Goal: Check status: Check status

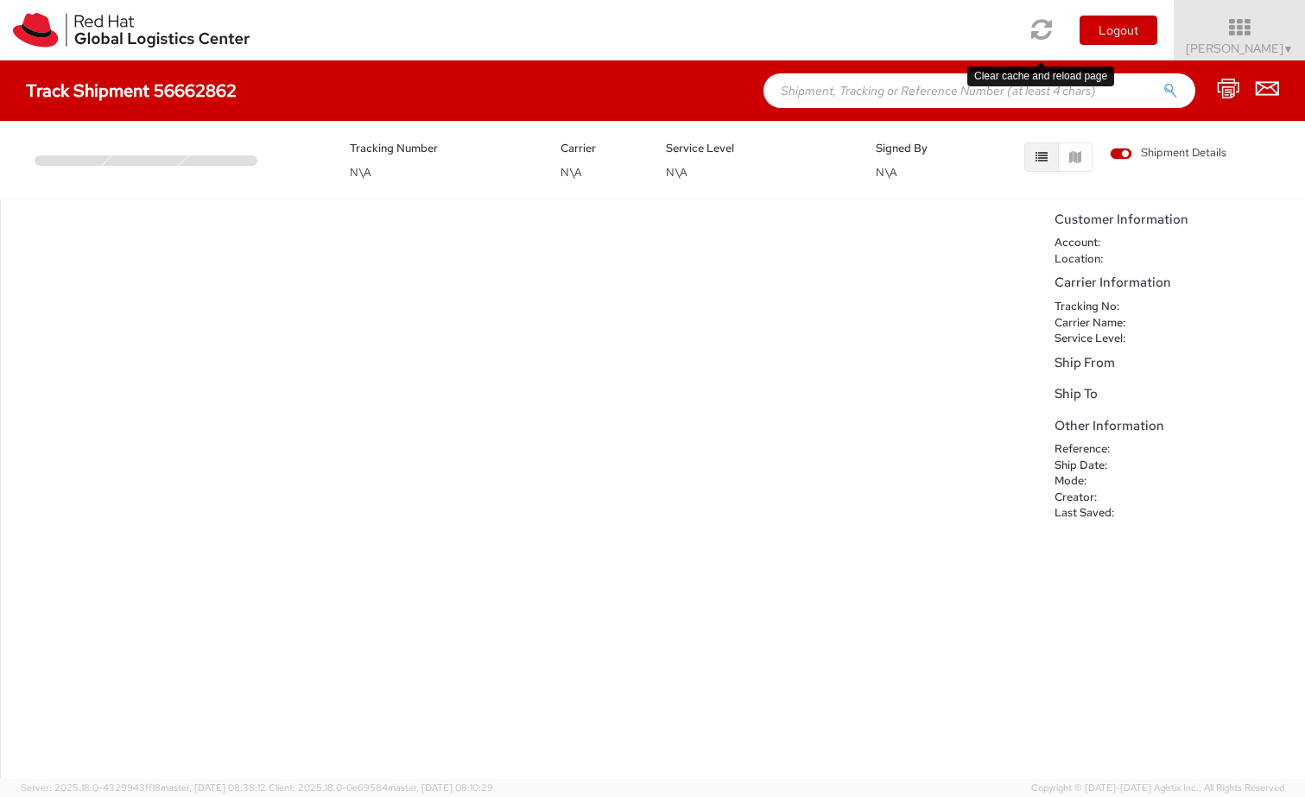
click at [1042, 29] on icon at bounding box center [1042, 29] width 21 height 24
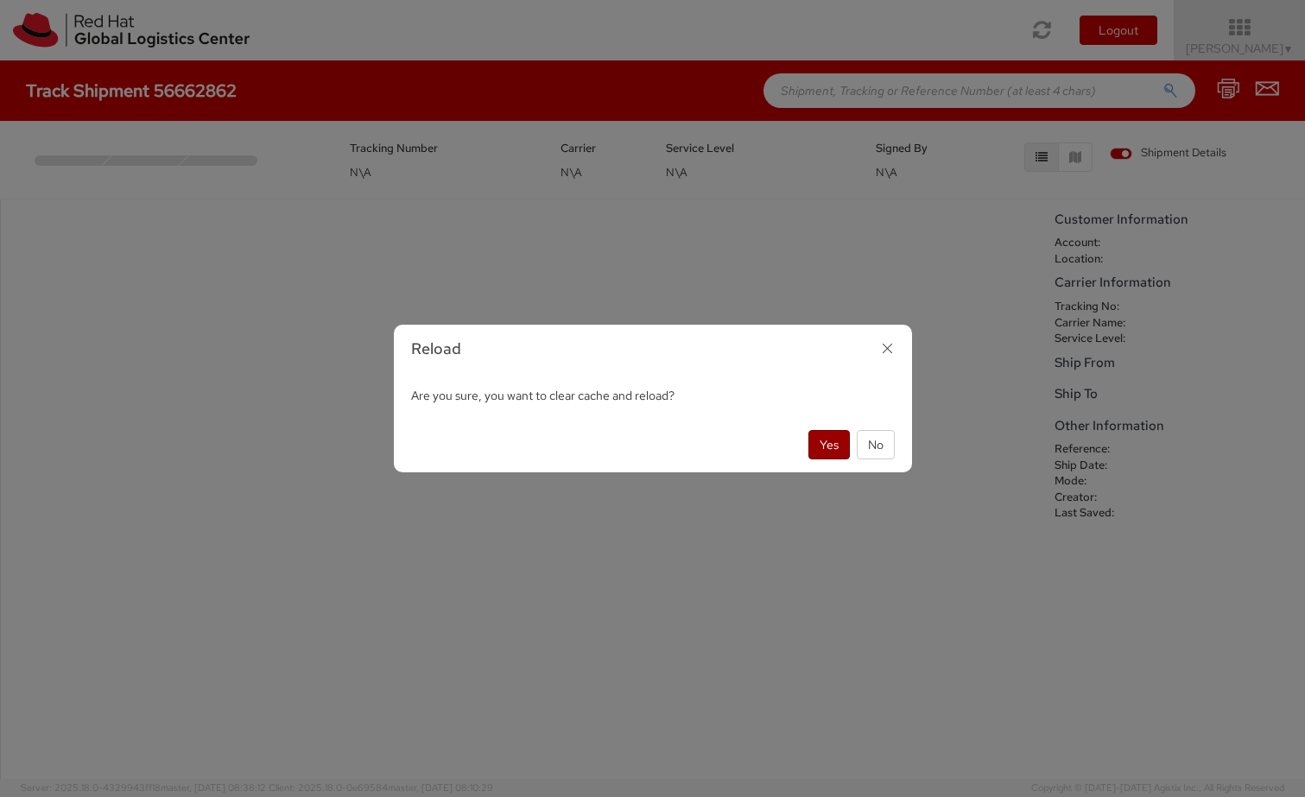
click at [831, 453] on button "Yes" at bounding box center [828, 444] width 41 height 29
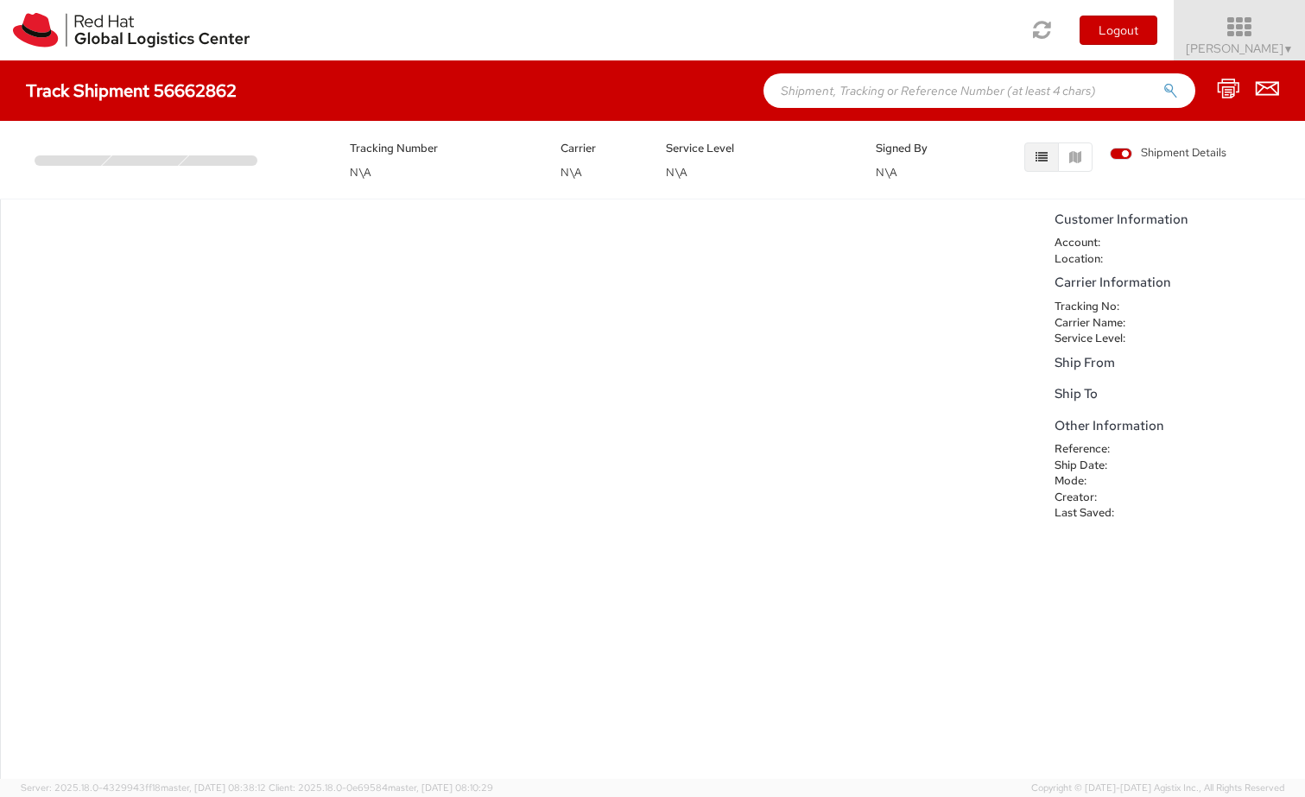
click at [1285, 36] on icon at bounding box center [1239, 28] width 151 height 24
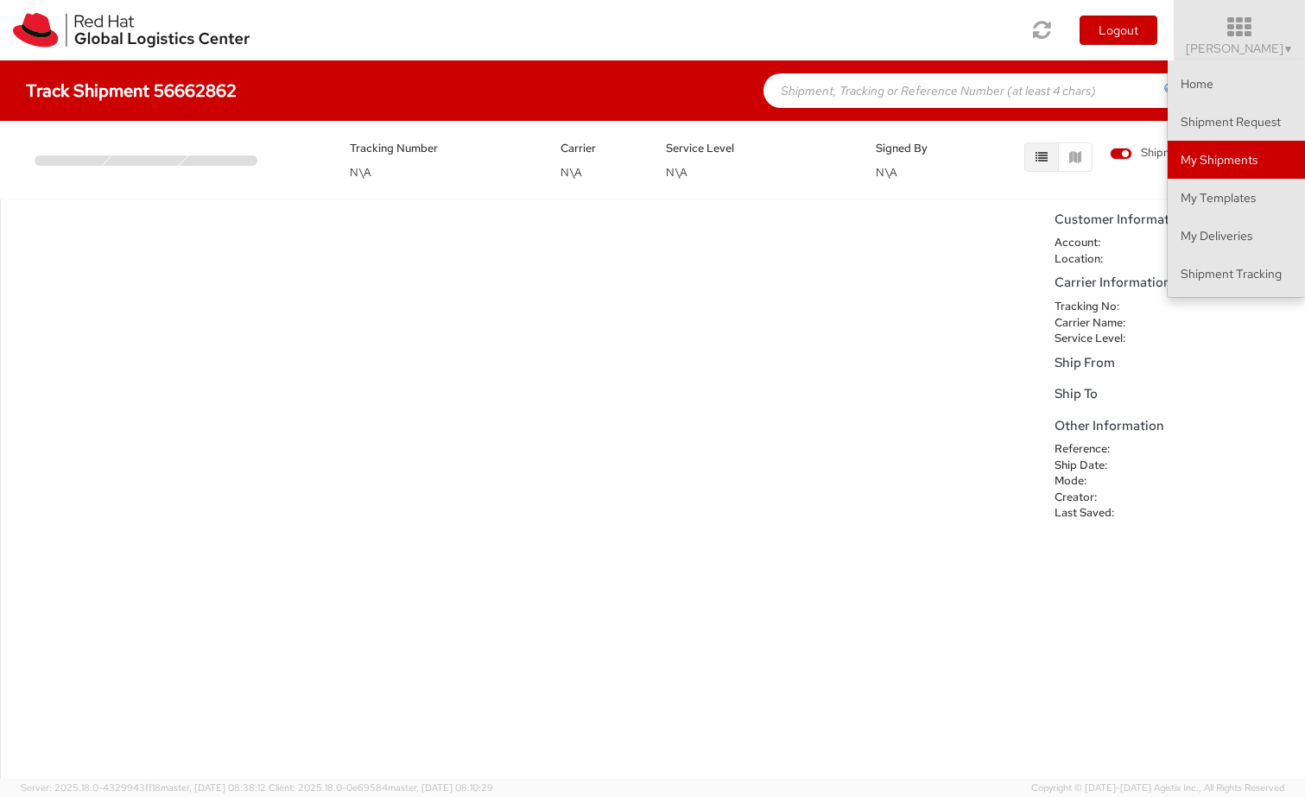
click at [1230, 152] on link "My Shipments" at bounding box center [1236, 160] width 137 height 38
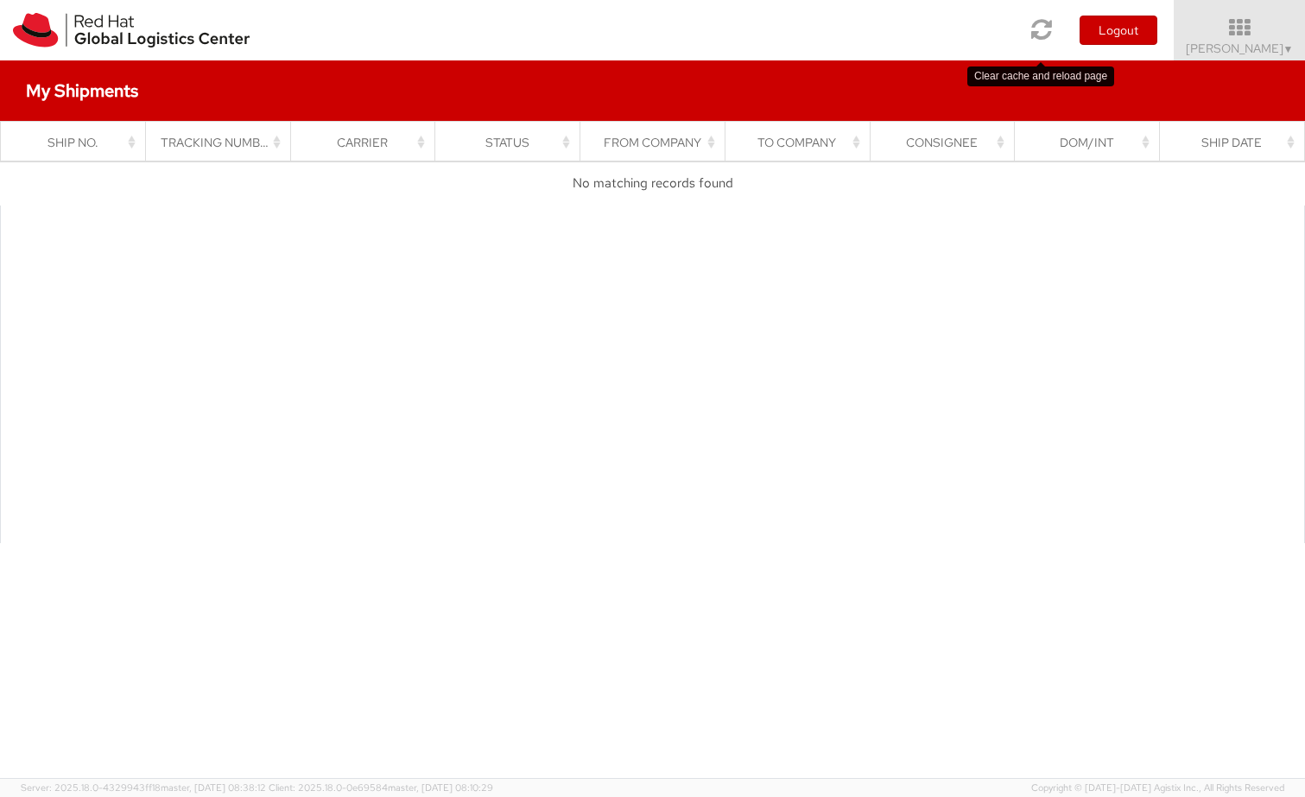
click at [1043, 23] on icon at bounding box center [1042, 29] width 21 height 24
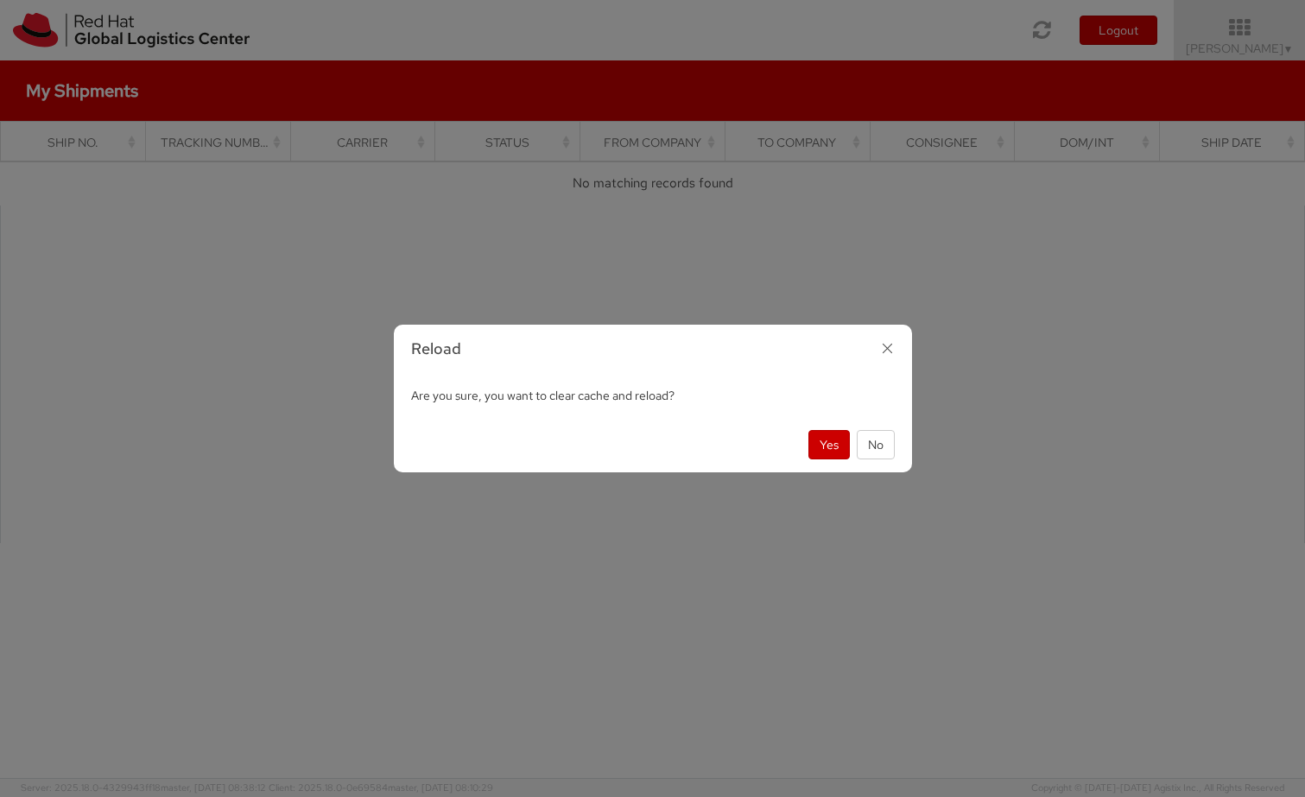
click at [889, 354] on icon "button" at bounding box center [887, 348] width 25 height 25
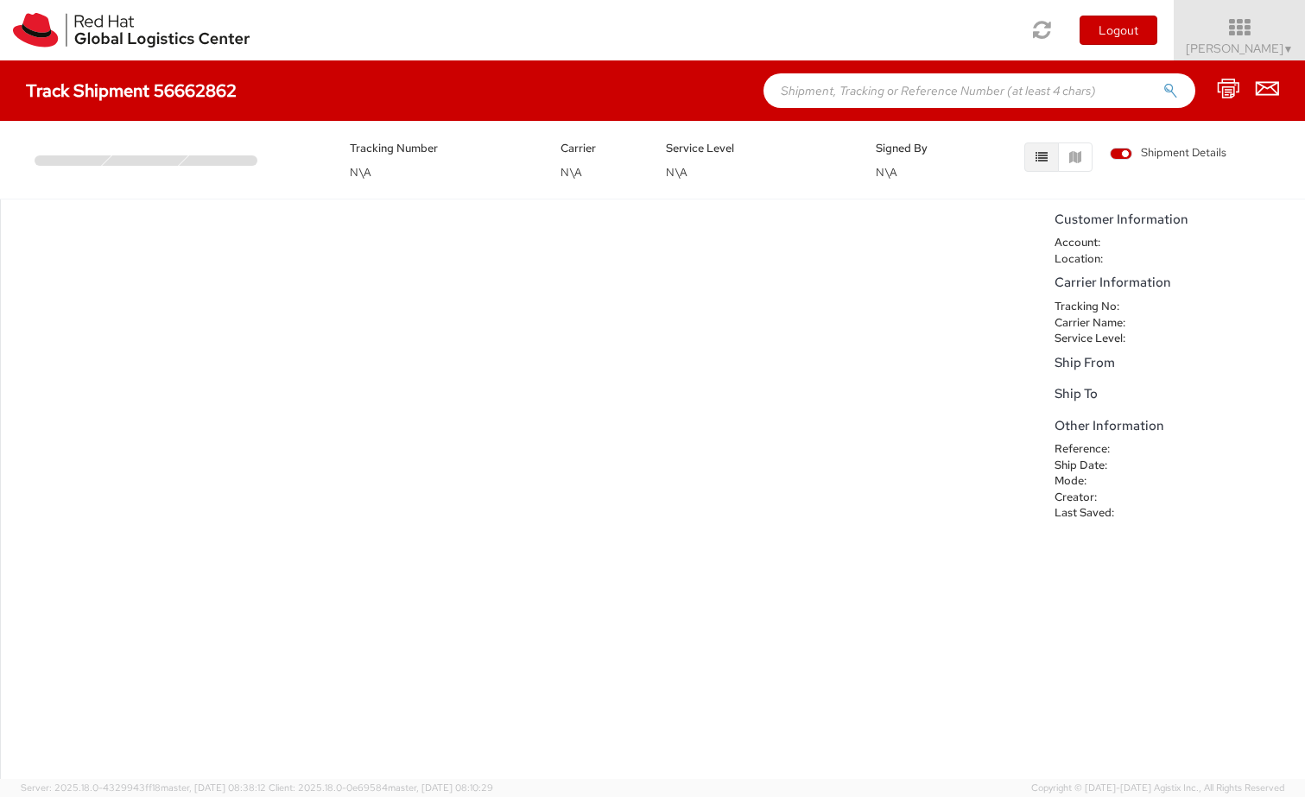
click at [191, 94] on h4 "Track Shipment 56662862" at bounding box center [131, 90] width 211 height 19
click at [406, 280] on div "No data to show" at bounding box center [523, 490] width 1046 height 580
click at [1072, 163] on button "button" at bounding box center [1075, 157] width 35 height 29
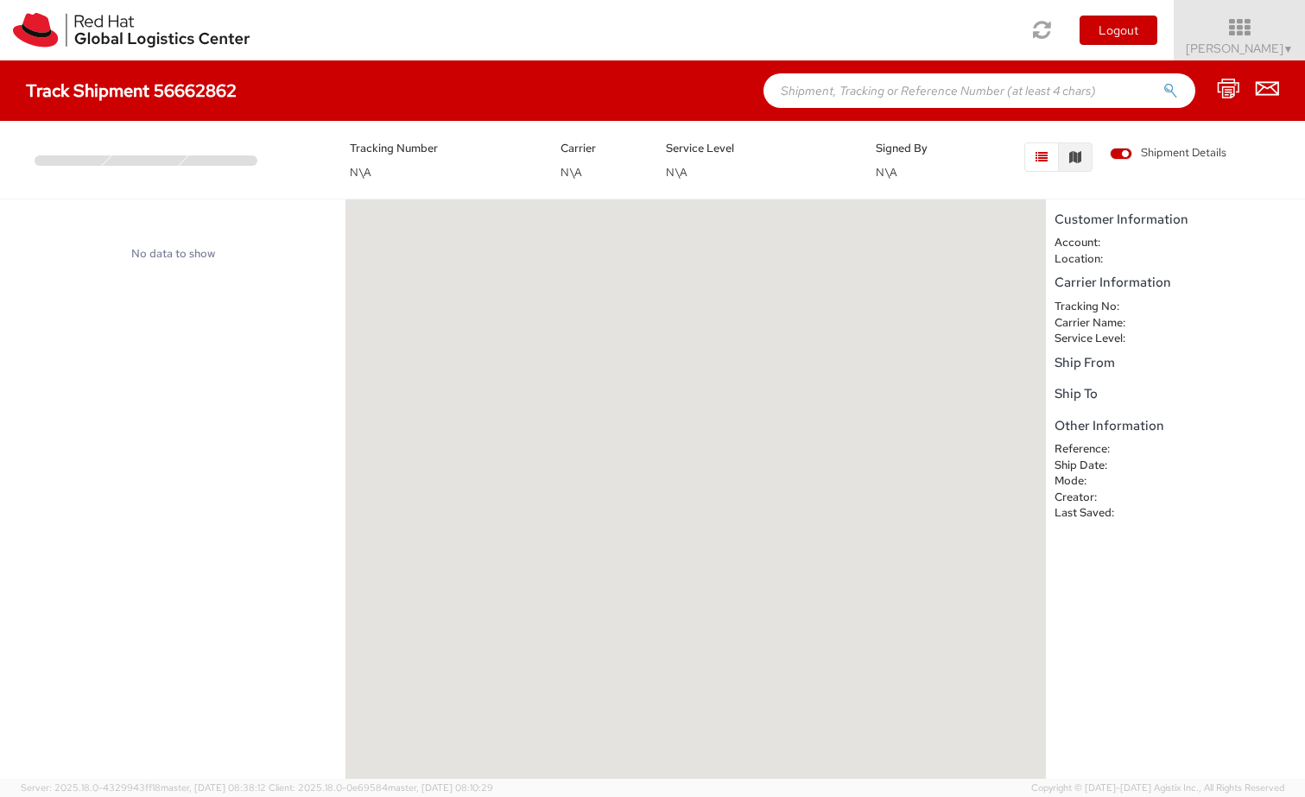
click at [1036, 167] on button "button" at bounding box center [1041, 157] width 35 height 29
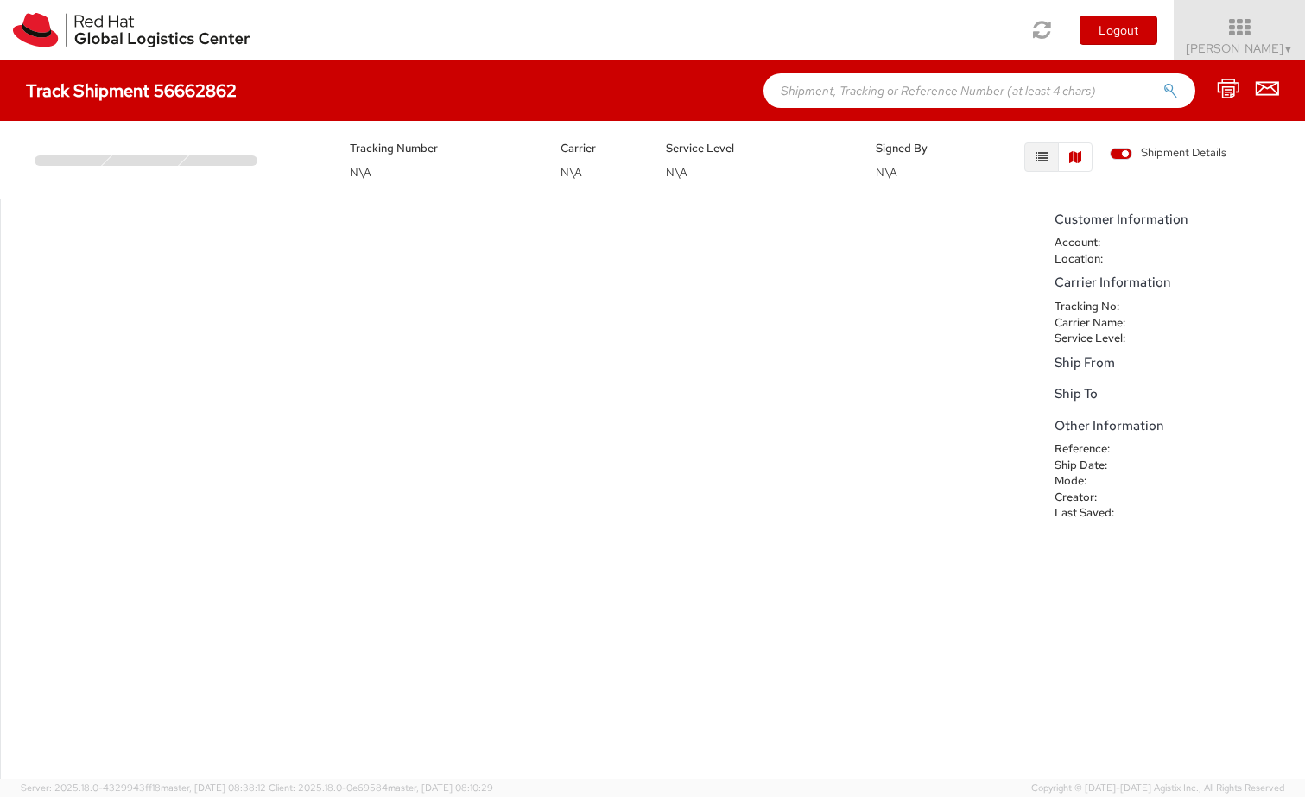
click at [1074, 161] on icon "button" at bounding box center [1075, 157] width 12 height 12
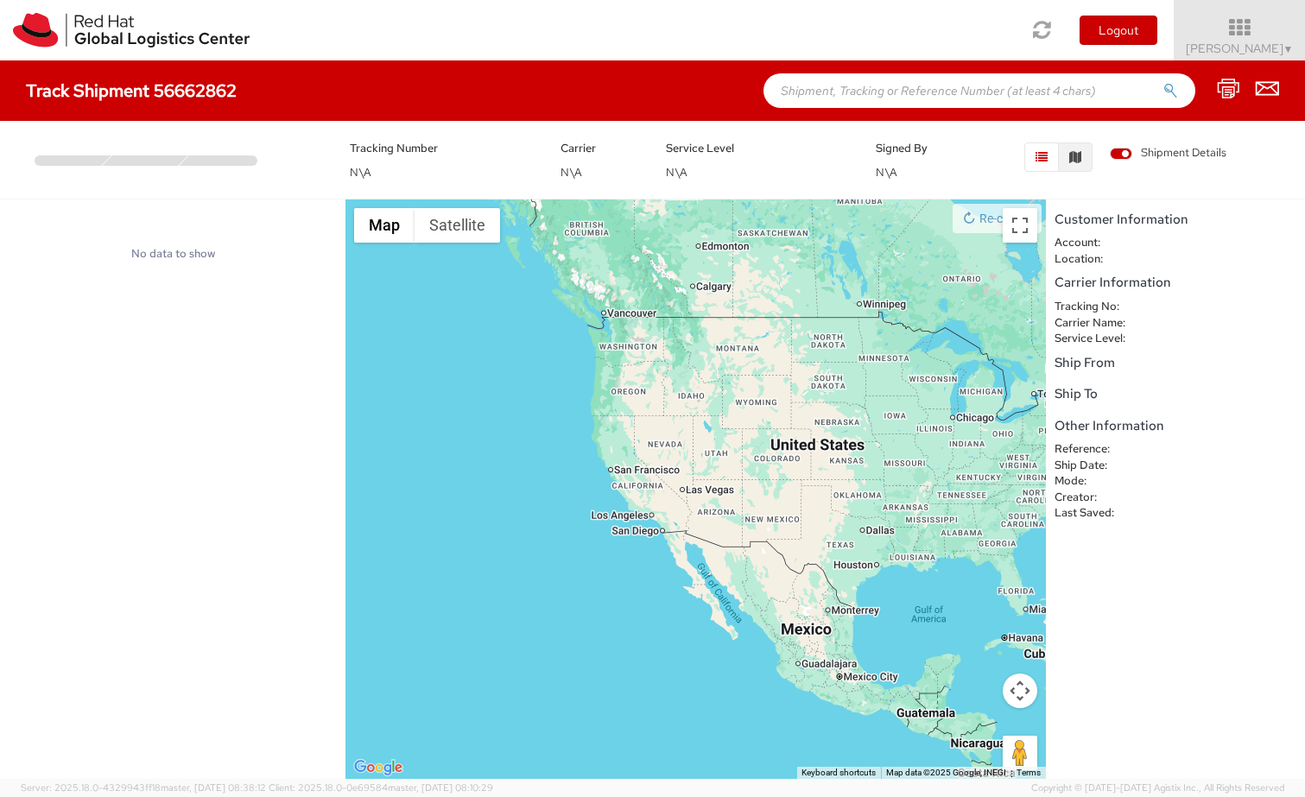
click at [1046, 162] on icon "button" at bounding box center [1042, 157] width 12 height 12
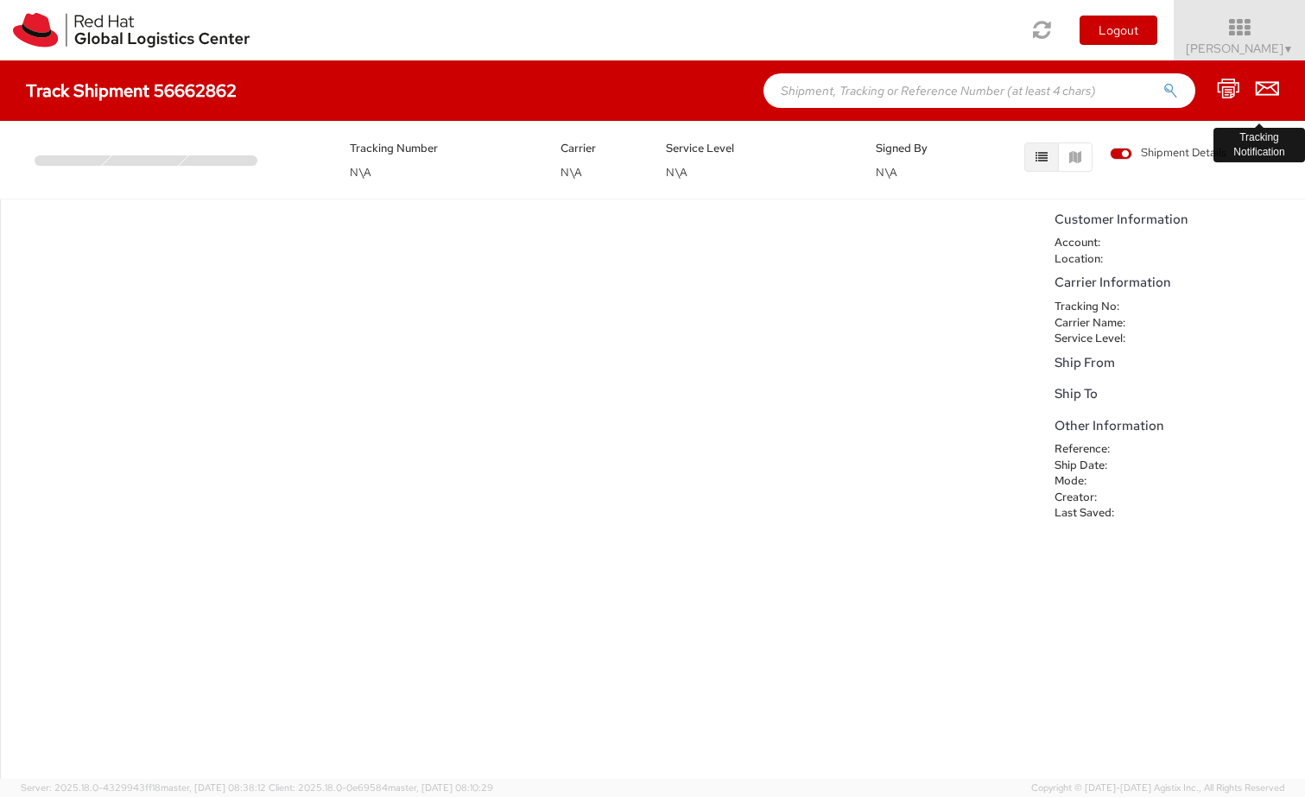
click at [1259, 89] on icon at bounding box center [1267, 89] width 23 height 22
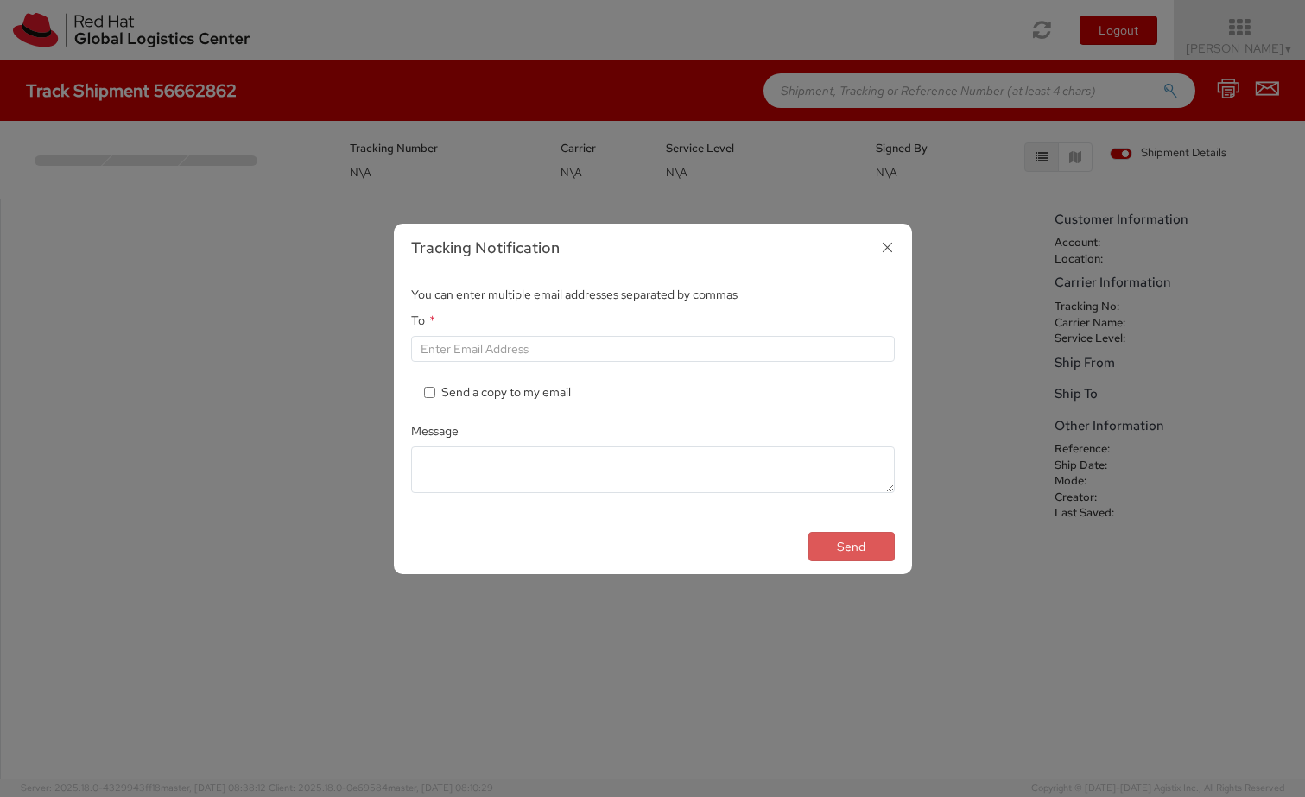
click at [890, 247] on icon "button" at bounding box center [887, 247] width 25 height 25
